Goal: Complete application form

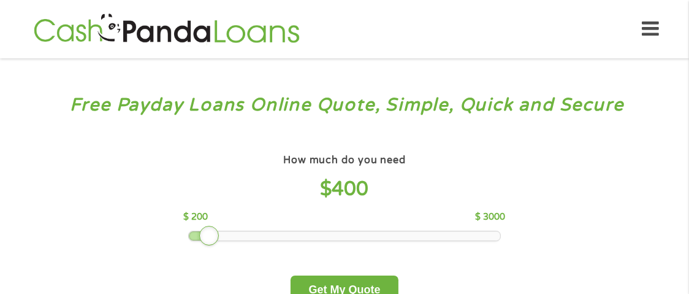
drag, startPoint x: 0, startPoint y: 0, endPoint x: 199, endPoint y: 248, distance: 317.9
click at [199, 248] on div "How much do you need $ 400 $ 200 $ 3000 Get My Quote" at bounding box center [344, 227] width 429 height 153
drag, startPoint x: 207, startPoint y: 240, endPoint x: 166, endPoint y: 242, distance: 41.7
click at [166, 242] on div "How much do you need $ 200 $ 200 $ 3000 Get My Quote" at bounding box center [344, 227] width 429 height 153
drag, startPoint x: 151, startPoint y: 254, endPoint x: 563, endPoint y: 318, distance: 416.1
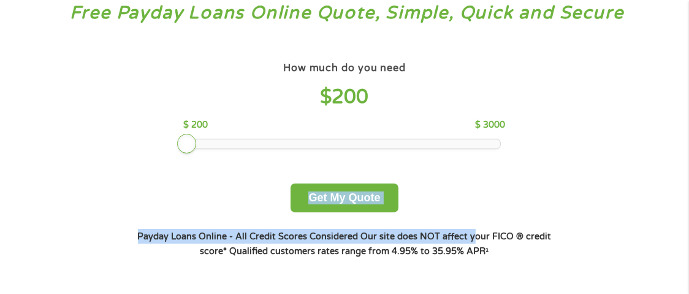
click at [609, 158] on div "Free Payday Loans Online Quote, Simple, Quick and Secure How much do you need? …" at bounding box center [344, 139] width 689 height 347
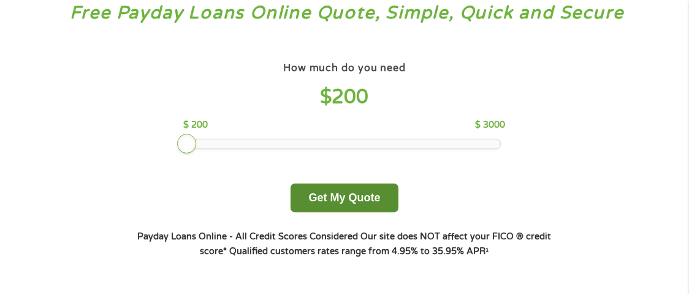
click at [360, 197] on button "Get My Quote" at bounding box center [344, 197] width 107 height 29
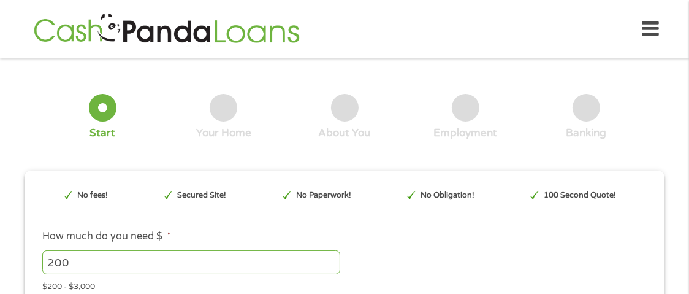
type input "EAIaIQobChMIsPy5vZWGkAMVBgnvAh39dyCgEAAYBCAAEgKu0_D_BwE"
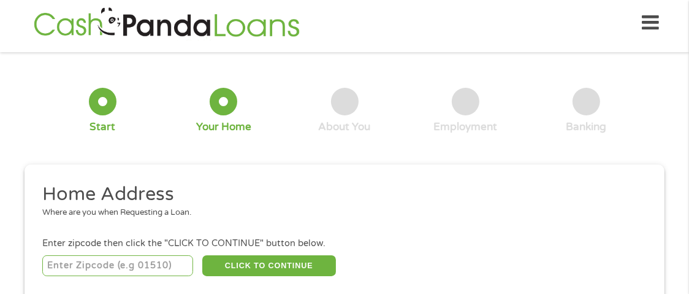
click at [120, 263] on input "number" at bounding box center [117, 265] width 151 height 21
type input "93535"
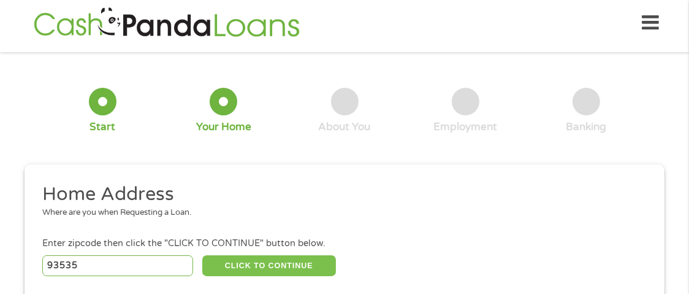
click at [299, 271] on button "CLICK TO CONTINUE" at bounding box center [269, 265] width 134 height 21
type input "93535"
type input "[GEOGRAPHIC_DATA]"
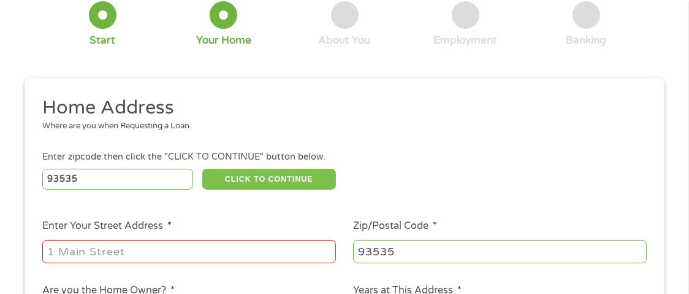
scroll to position [104, 0]
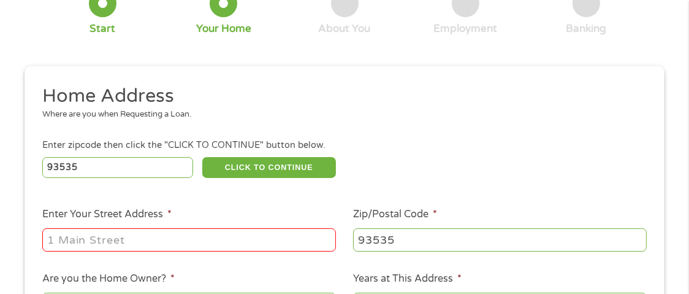
click at [232, 246] on input "Enter Your Street Address *" at bounding box center [189, 239] width 294 height 23
type input "[STREET_ADDRESS]"
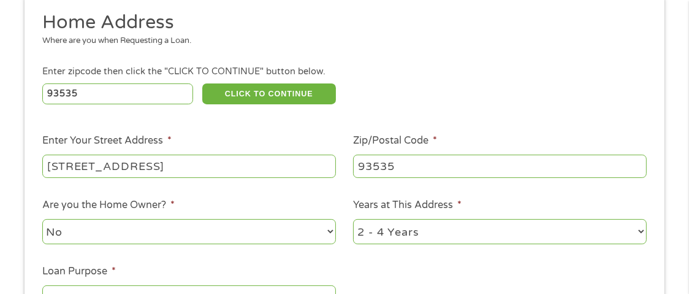
scroll to position [202, 0]
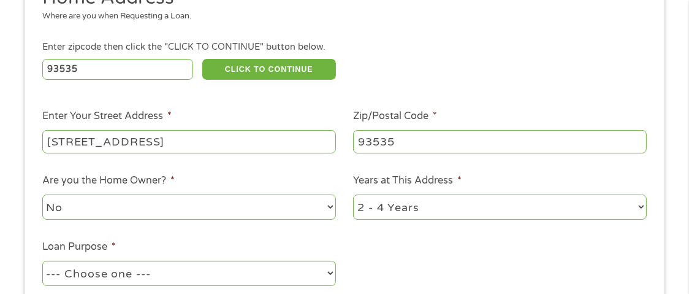
click at [641, 217] on select "1 Year or less 1 - 2 Years 2 - 4 Years Over 4 Years" at bounding box center [500, 206] width 294 height 25
select select "60months"
click at [353, 196] on select "1 Year or less 1 - 2 Years 2 - 4 Years Over 4 Years" at bounding box center [500, 206] width 294 height 25
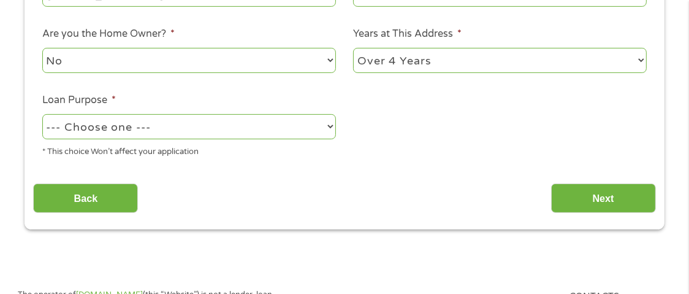
scroll to position [349, 0]
click at [327, 128] on select "--- Choose one --- Pay Bills Debt Consolidation Home Improvement Major Purchase…" at bounding box center [189, 125] width 294 height 25
select select "paybills"
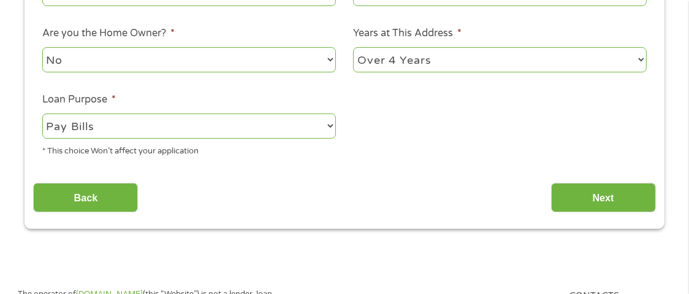
click at [42, 115] on select "--- Choose one --- Pay Bills Debt Consolidation Home Improvement Major Purchase…" at bounding box center [189, 125] width 294 height 25
click at [598, 207] on input "Next" at bounding box center [603, 198] width 105 height 30
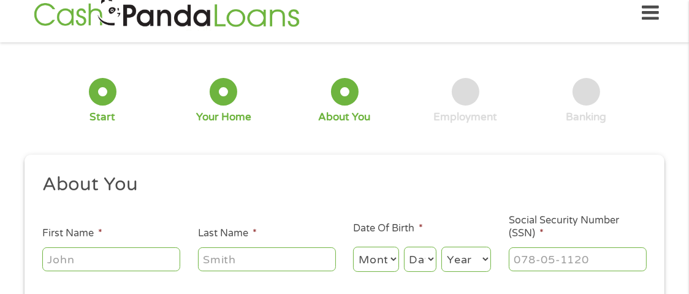
scroll to position [6, 0]
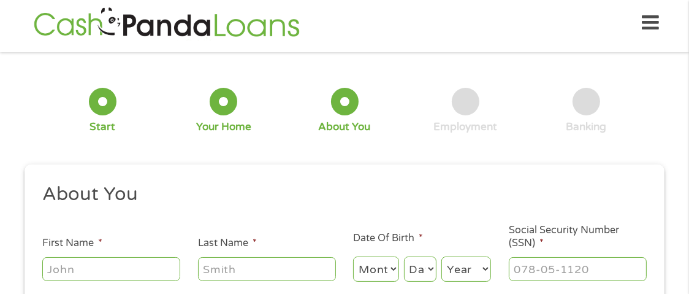
click at [129, 265] on input "First Name *" at bounding box center [111, 268] width 138 height 23
type input "Sheila"
type input "Spates"
type input "sheilalspates@yahoo.com"
type input "(951) 992-3223"
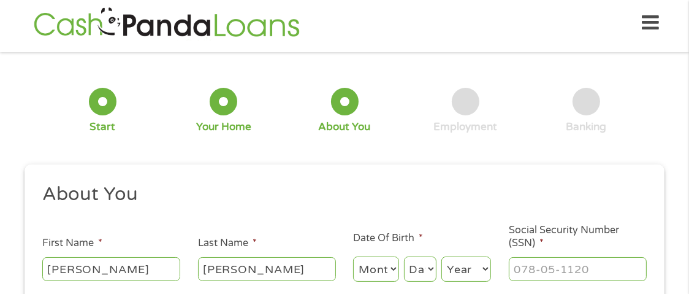
click at [394, 273] on select "Month 1 2 3 4 5 6 7 8 9 10 11 12" at bounding box center [376, 268] width 46 height 25
select select "3"
click at [353, 257] on select "Month 1 2 3 4 5 6 7 8 9 10 11 12" at bounding box center [376, 268] width 46 height 25
click at [433, 271] on select "Day 1 2 3 4 5 6 7 8 9 10 11 12 13 14 15 16 17 18 19 20 21 22 23 24 25 26 27 28 …" at bounding box center [420, 268] width 32 height 25
select select "31"
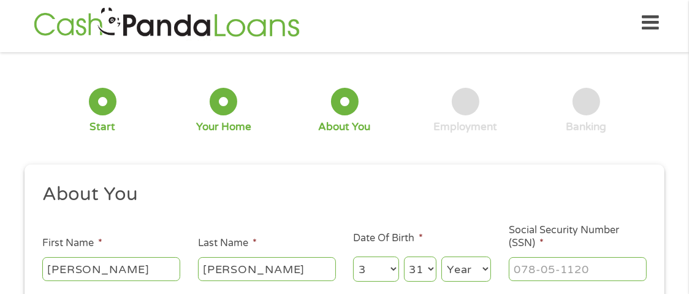
click at [404, 257] on select "Day 1 2 3 4 5 6 7 8 9 10 11 12 13 14 15 16 17 18 19 20 21 22 23 24 25 26 27 28 …" at bounding box center [420, 268] width 32 height 25
click at [486, 269] on select "Year 2007 2006 2005 2004 2003 2002 2001 2000 1999 1998 1997 1996 1995 1994 1993…" at bounding box center [466, 268] width 50 height 25
select select "1955"
click at [441, 257] on select "Year 2007 2006 2005 2004 2003 2002 2001 2000 1999 1998 1997 1996 1995 1994 1993…" at bounding box center [466, 268] width 50 height 25
click at [580, 269] on input "___-__-____" at bounding box center [578, 268] width 138 height 23
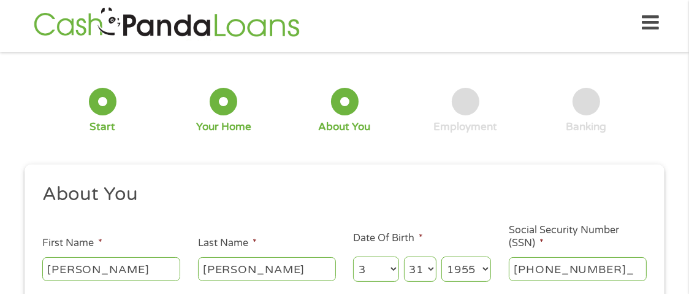
type input "375-66-2221"
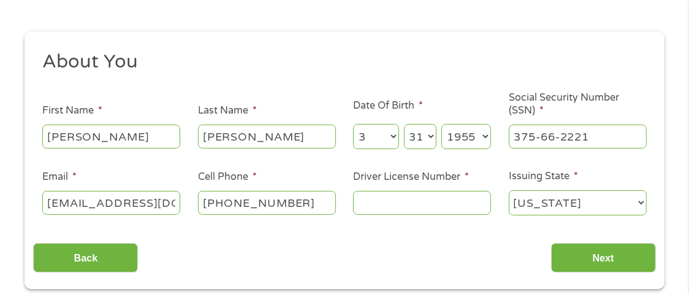
scroll to position [153, 0]
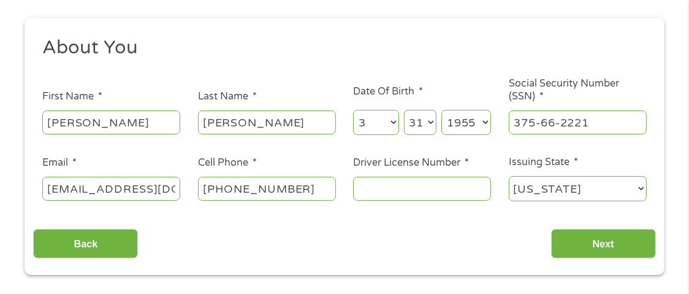
click at [417, 189] on input "Driver License Number *" at bounding box center [422, 188] width 138 height 23
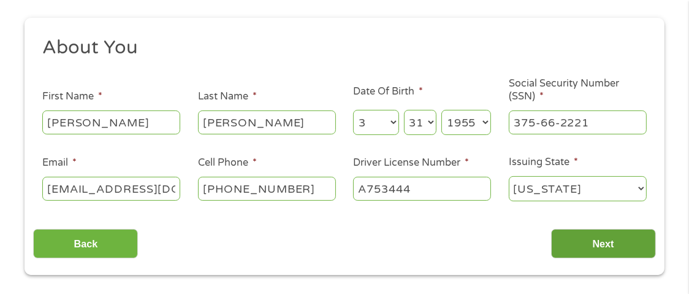
type input "A753444"
click at [642, 242] on input "Next" at bounding box center [603, 244] width 105 height 30
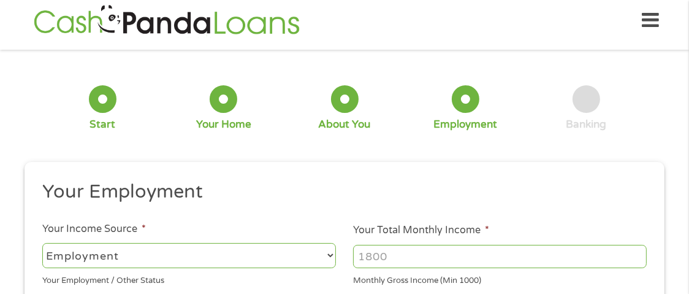
scroll to position [6, 0]
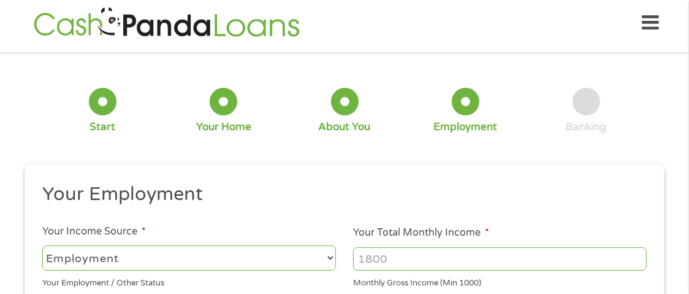
click at [329, 259] on select "--- Choose one --- Employment Self Employed Benefits" at bounding box center [189, 257] width 294 height 25
select select "benefits"
click at [42, 245] on select "--- Choose one --- Employment Self Employed Benefits" at bounding box center [189, 257] width 294 height 25
type input "Other"
type input "(951) 992-3223"
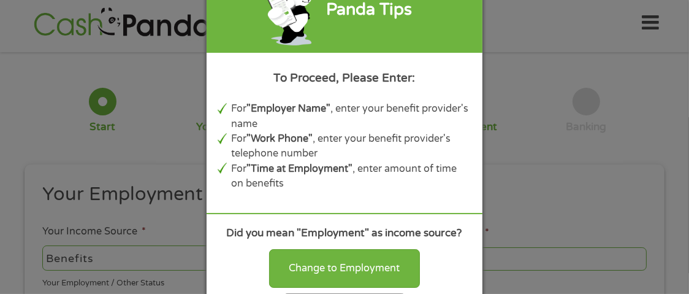
click at [547, 93] on div "Panda Tips To Proceed, Please Enter: For "Employer Name" , enter your benefit p…" at bounding box center [344, 147] width 689 height 294
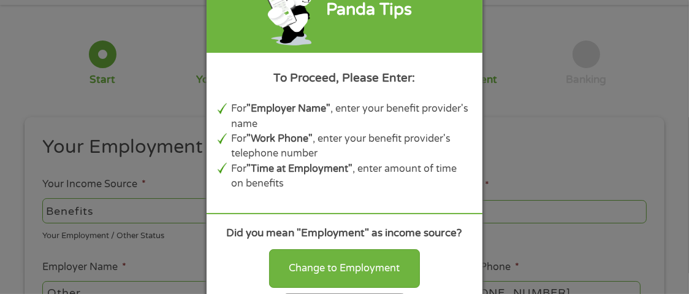
scroll to position [71, 0]
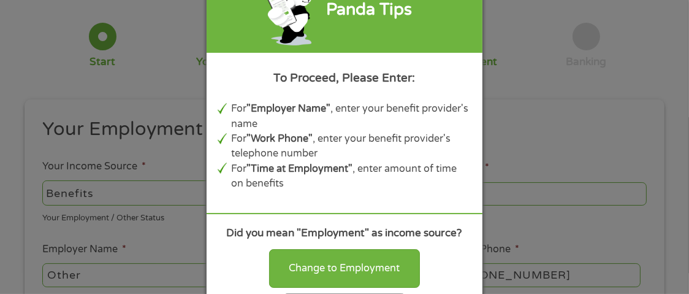
click at [89, 276] on div "Panda Tips To Proceed, Please Enter: For "Employer Name" , enter your benefit p…" at bounding box center [344, 147] width 689 height 294
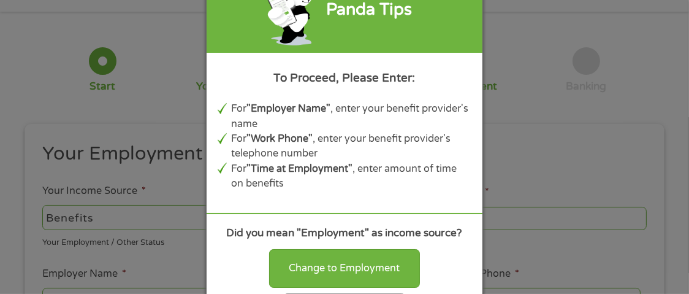
scroll to position [0, 0]
